Goal: Task Accomplishment & Management: Manage account settings

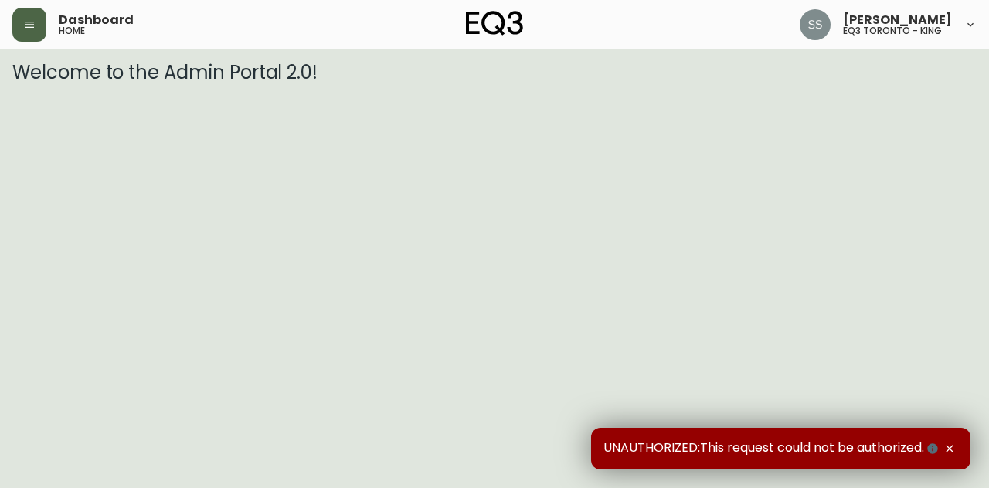
click at [29, 30] on icon "button" at bounding box center [29, 25] width 12 height 12
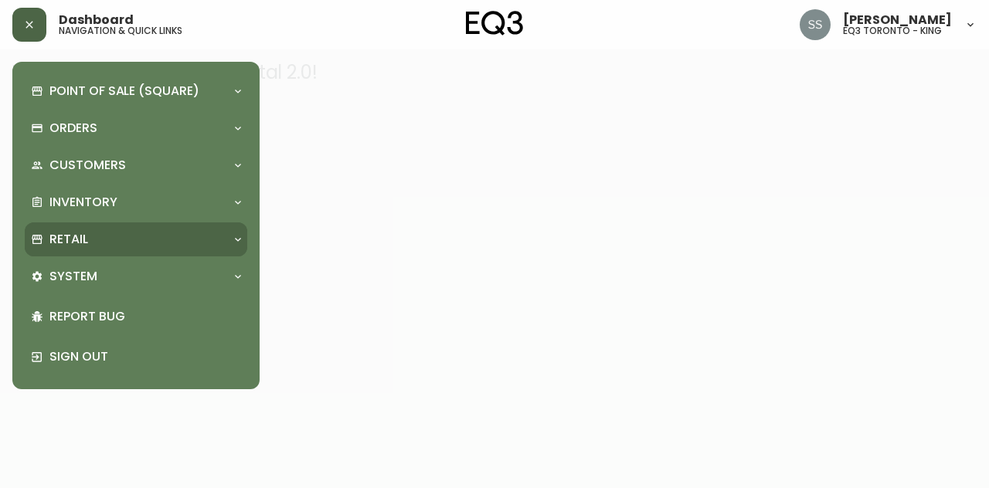
click at [155, 229] on div "Retail" at bounding box center [136, 240] width 223 height 34
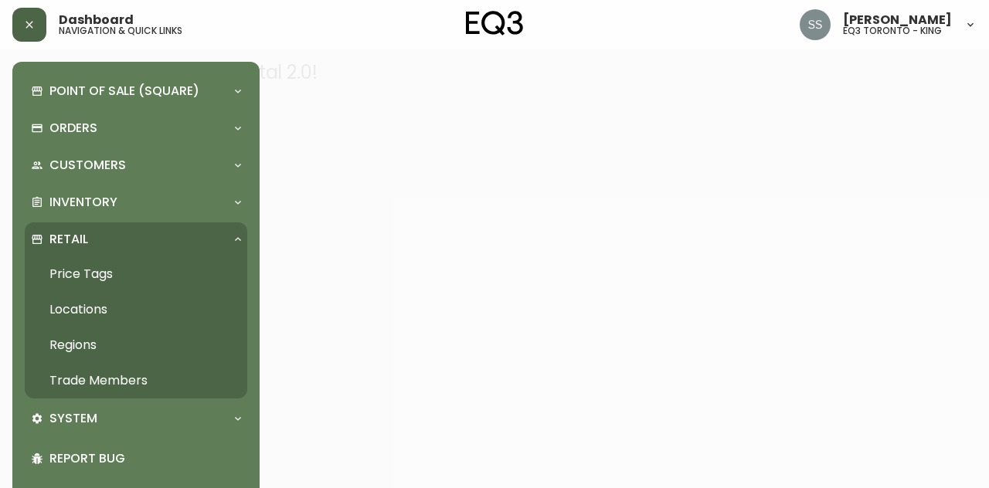
click at [159, 377] on link "Trade Members" at bounding box center [136, 381] width 223 height 36
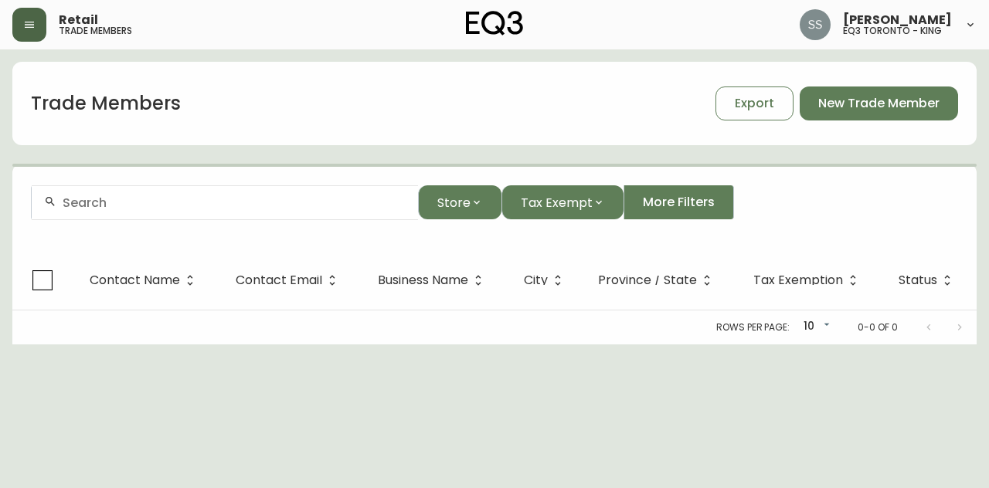
click at [287, 211] on div at bounding box center [225, 202] width 386 height 35
paste input "lyla@truecoloursdesign.ca"
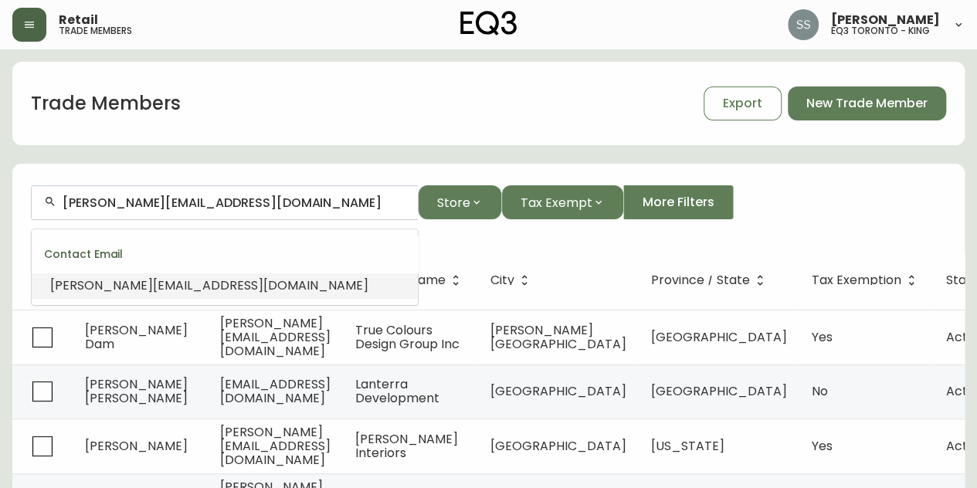
click at [274, 283] on li "lyla@truecoloursdesign.ca" at bounding box center [225, 286] width 386 height 26
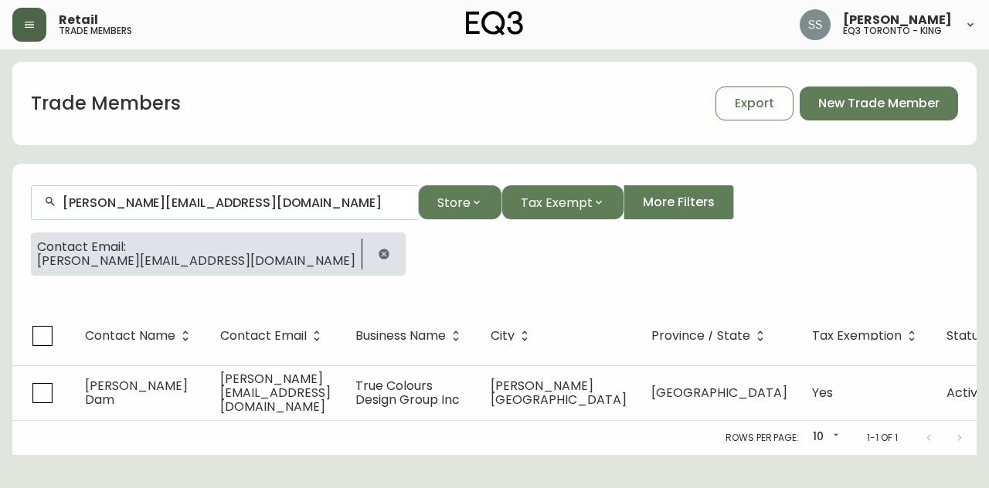
click at [378, 257] on icon "button" at bounding box center [384, 254] width 12 height 12
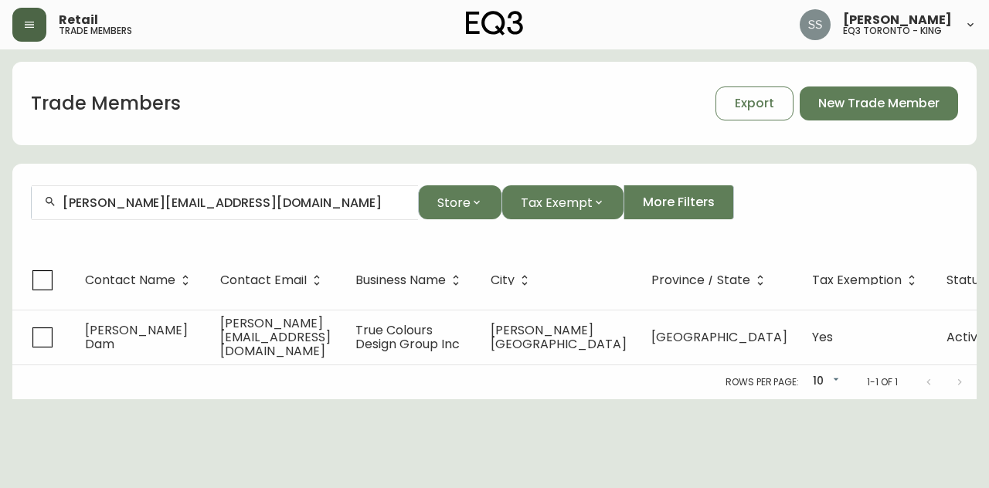
drag, startPoint x: 252, startPoint y: 208, endPoint x: 0, endPoint y: 1, distance: 326.0
click at [0, 154] on main "Trade Members Export New Trade Member lyla@truecoloursdesign.ca Store Tax Exemp…" at bounding box center [494, 224] width 989 height 350
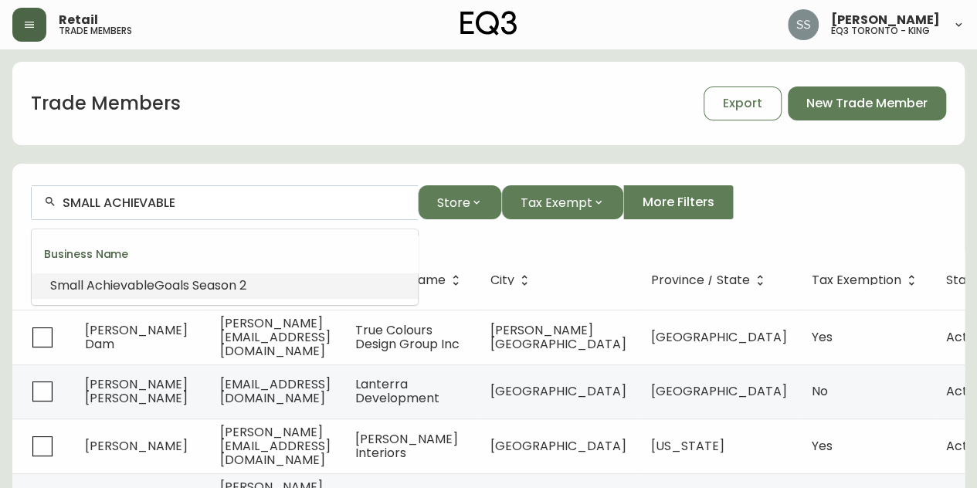
click at [243, 284] on span "Goals Season 2" at bounding box center [201, 286] width 92 height 18
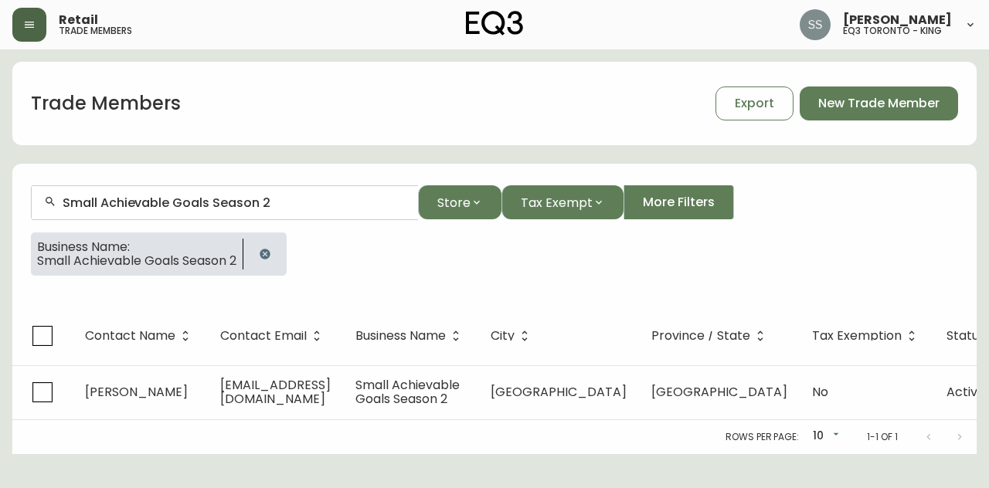
type input "Small Achievable Goals Season 2"
click at [930, 212] on div "Small Achievable Goals Season 2 Store Tax Exempt More Filters" at bounding box center [494, 202] width 927 height 35
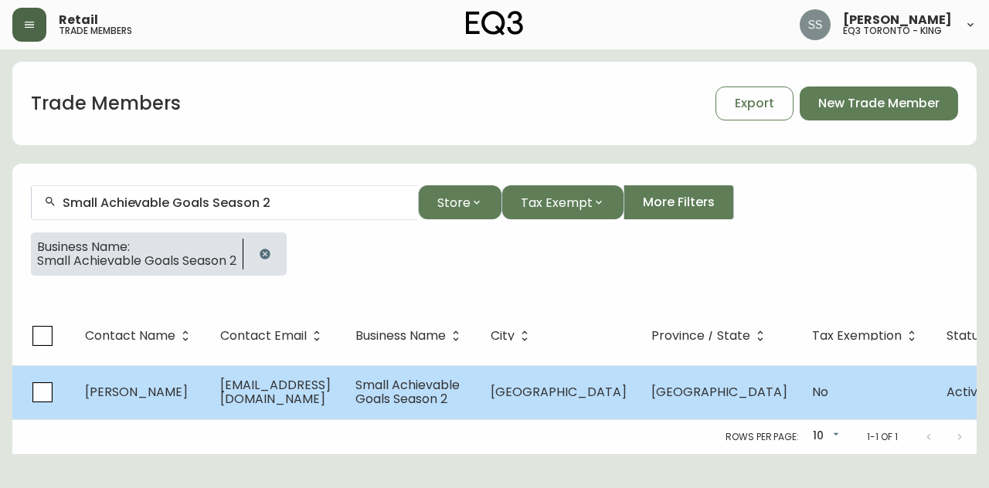
click at [442, 406] on span "Small Achievable Goals Season 2" at bounding box center [407, 392] width 104 height 32
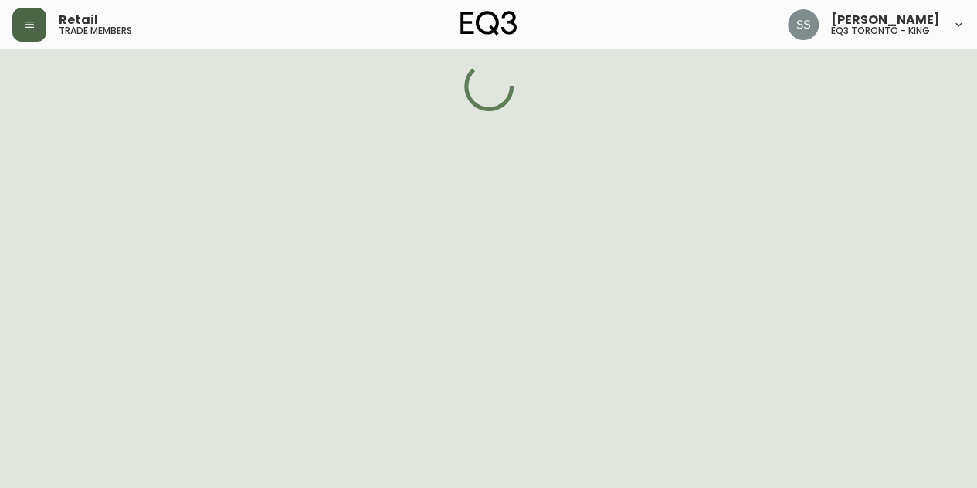
select select "ON"
select select "CA"
select select "CA_EN"
select select "Other"
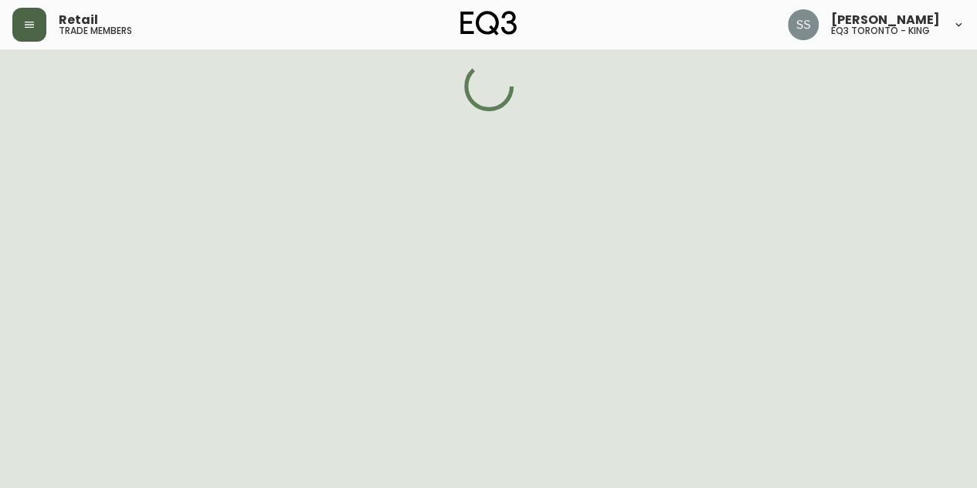
select select "false"
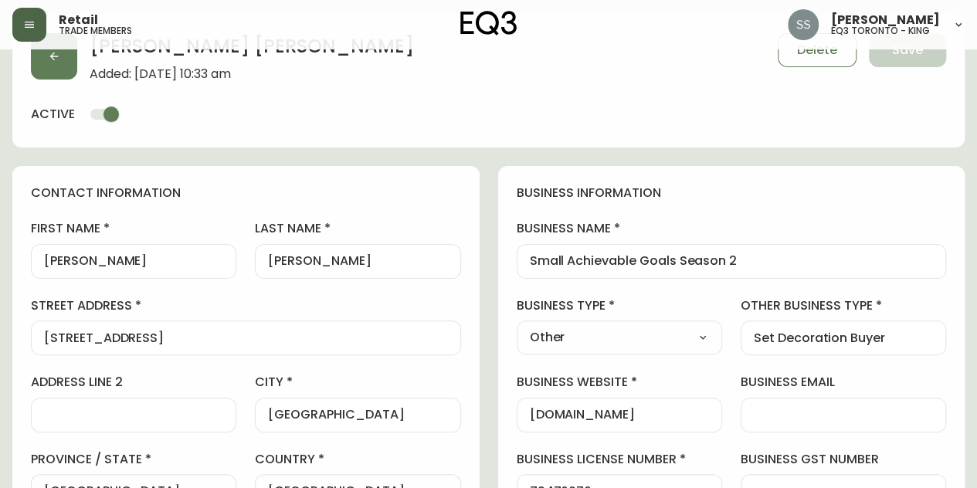
type input "EQ3 Toronto - Hanna"
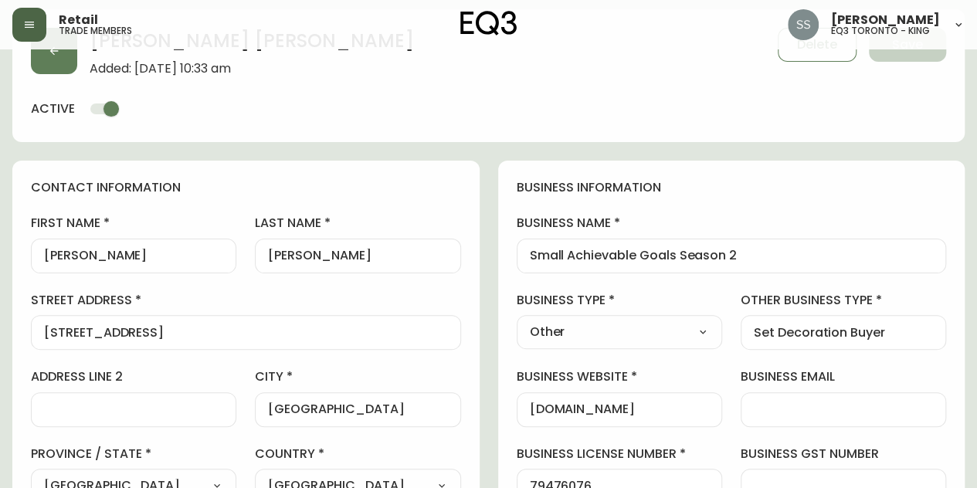
select select "cjw10z96s008u6gs0ccm7hd19"
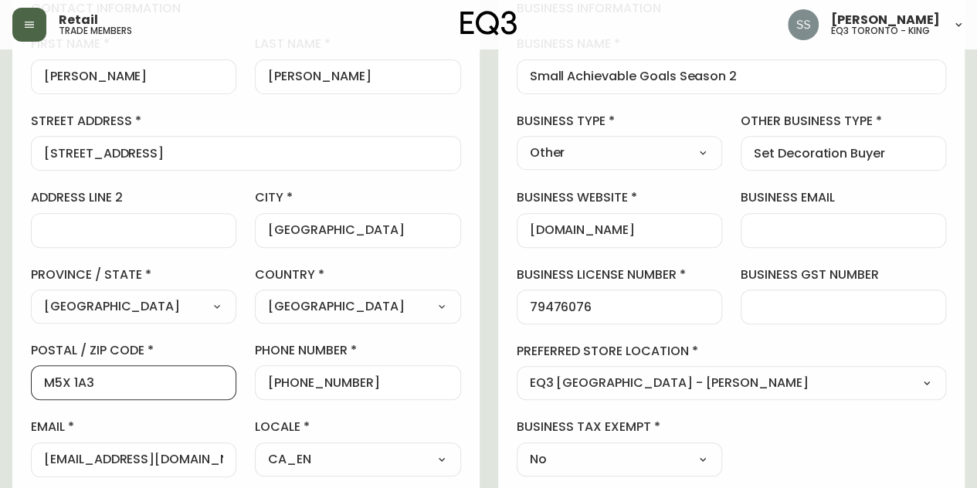
drag, startPoint x: 100, startPoint y: 382, endPoint x: 0, endPoint y: 386, distance: 100.5
click at [0, 386] on main "Paula Gregg Added: August 12, 2025 at 10:33 am Delete Save active contact infor…" at bounding box center [488, 452] width 977 height 1268
click at [929, 168] on div "Set Decoration Buyer" at bounding box center [844, 153] width 206 height 35
click at [925, 172] on div "business information business name Small Achievable Goals Season 2 business typ…" at bounding box center [731, 238] width 467 height 514
click at [160, 453] on input "paulagregg3@gmail.com" at bounding box center [133, 460] width 179 height 15
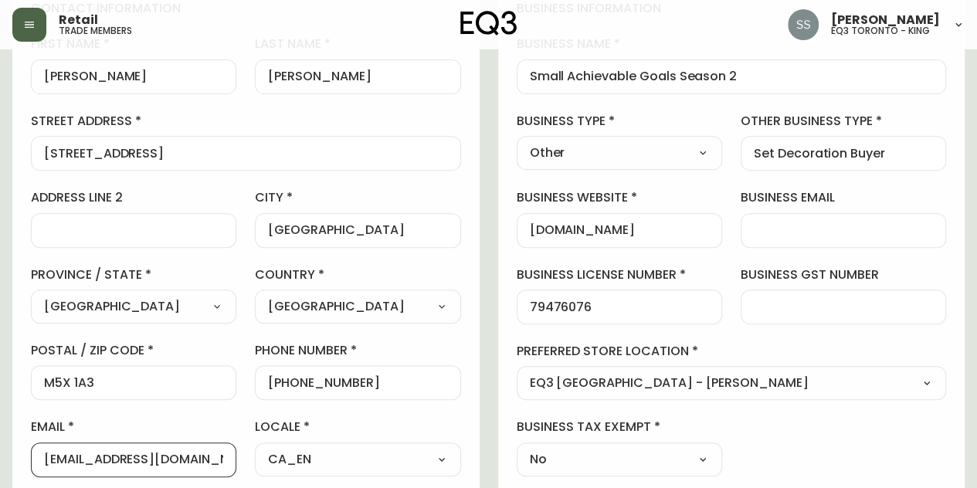
click at [159, 453] on input "paulagregg3@gmail.com" at bounding box center [133, 460] width 179 height 15
click at [157, 453] on input "paulagregg3@gmail.com" at bounding box center [133, 460] width 179 height 15
